Goal: Task Accomplishment & Management: Manage account settings

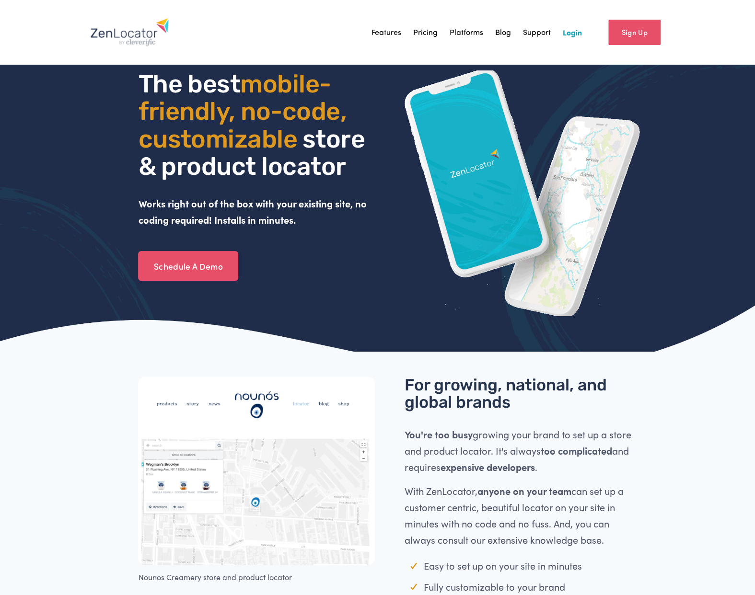
click at [572, 35] on link "Login" at bounding box center [572, 32] width 19 height 14
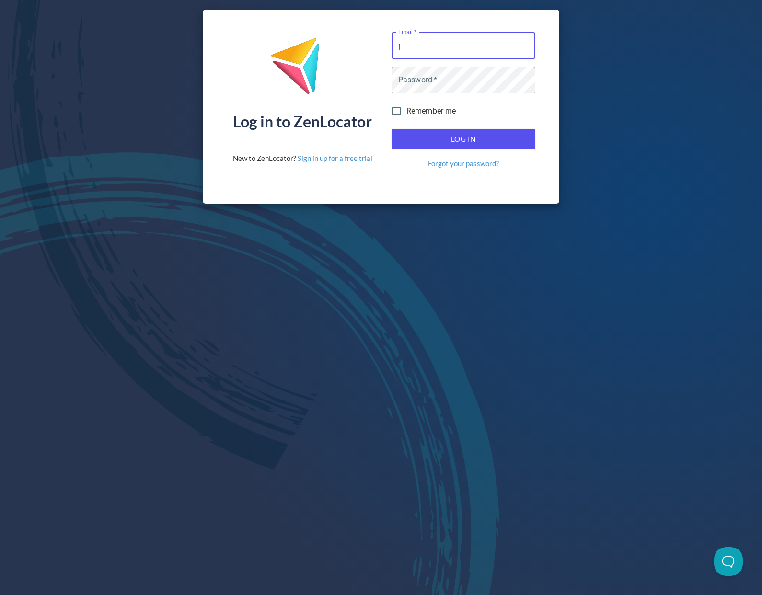
type input "[EMAIL_ADDRESS][DOMAIN_NAME]"
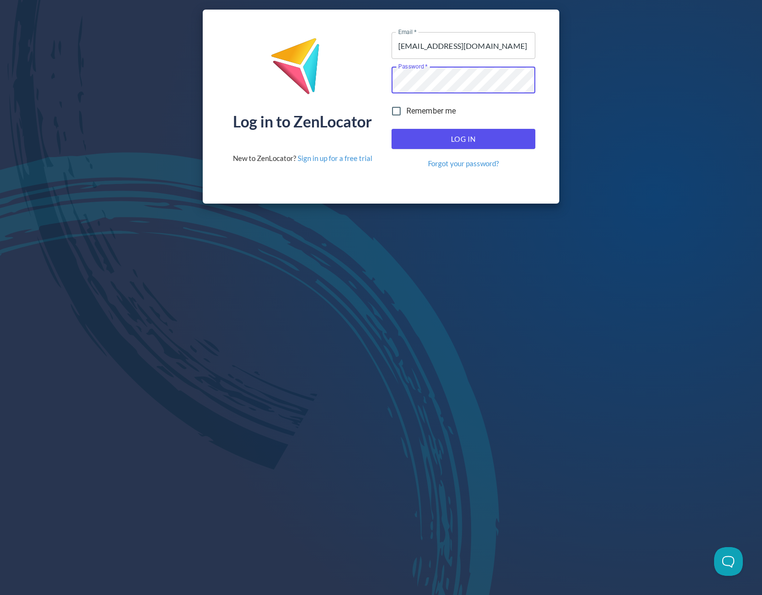
click at [392, 129] on button "Log In" at bounding box center [464, 139] width 144 height 20
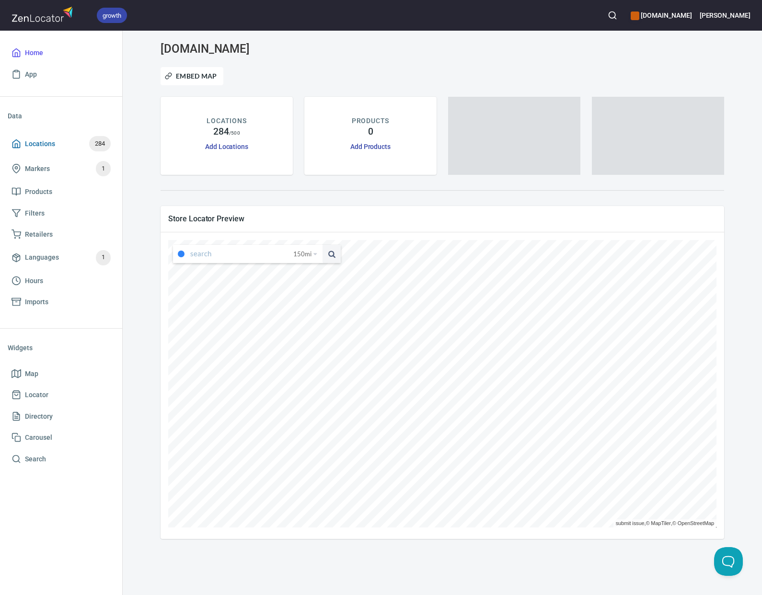
click at [41, 139] on span "Locations" at bounding box center [40, 144] width 30 height 12
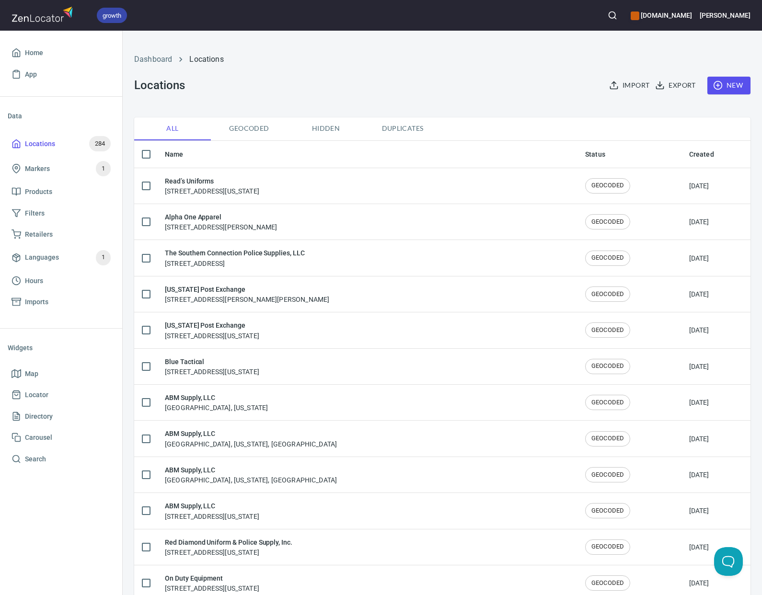
checkbox input "false"
click at [617, 14] on icon "button" at bounding box center [613, 16] width 10 height 10
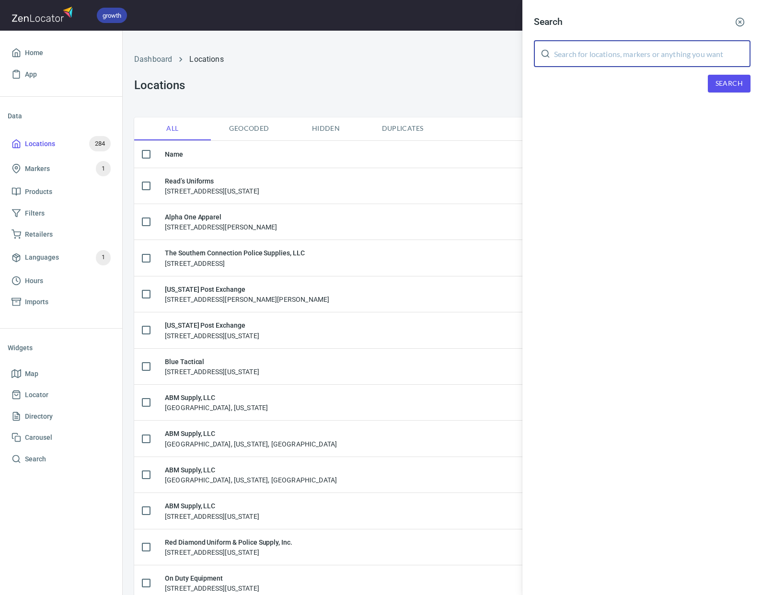
click at [623, 54] on input "text" at bounding box center [652, 53] width 197 height 27
type input "collin"
click at [730, 81] on span "Search" at bounding box center [729, 84] width 27 height 12
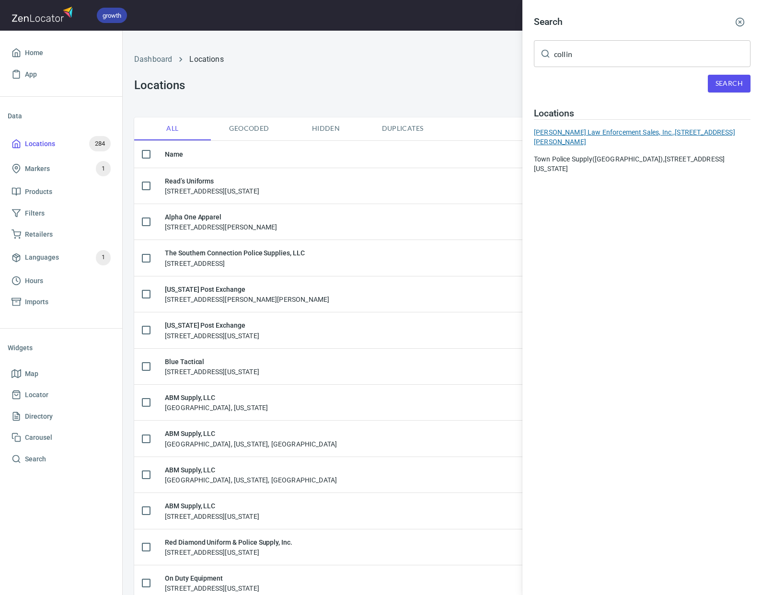
click at [635, 135] on div "Collins Law Enforcement Sales, Inc., 1166 Souders Ave, Elburn, IL 60119, USA" at bounding box center [642, 136] width 217 height 19
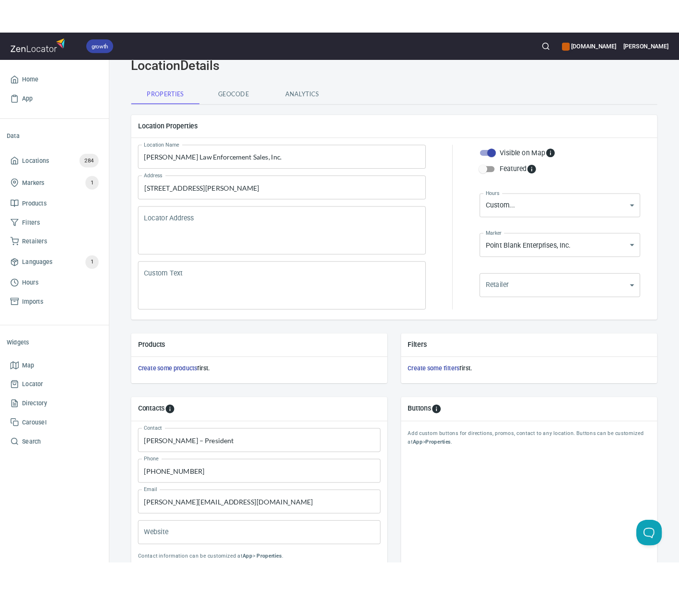
scroll to position [117, 0]
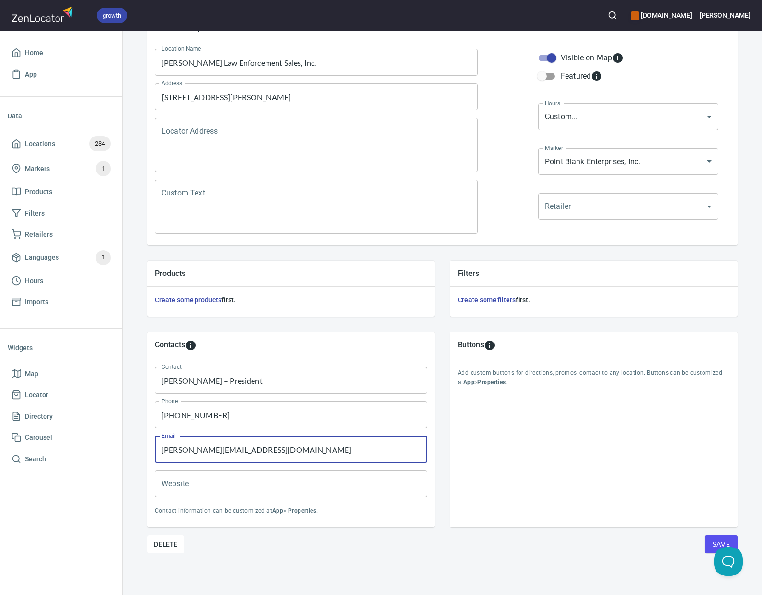
drag, startPoint x: 240, startPoint y: 454, endPoint x: 141, endPoint y: 449, distance: 99.4
click at [142, 449] on div "Contacts Contact Steve Collins – President Contact Phone (630) 768-5086 Phone E…" at bounding box center [290, 430] width 303 height 211
paste input "CollinsLawEnforcementSales@gmail.com"
type input "CollinsLawEnforcementSales@gmail.com"
click at [708, 540] on button "Save" at bounding box center [721, 544] width 33 height 18
